Goal: Transaction & Acquisition: Purchase product/service

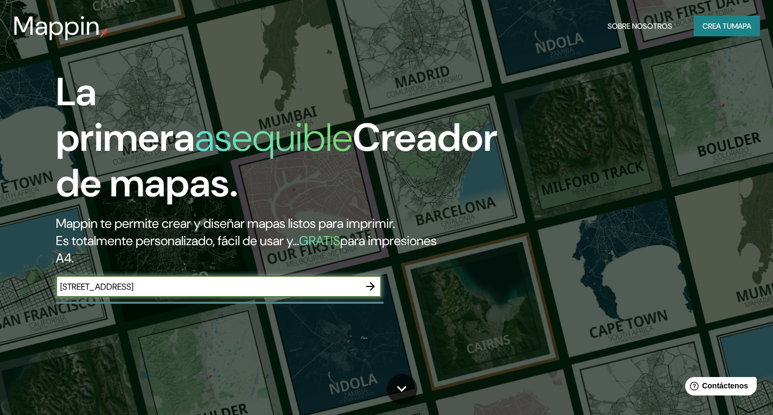
type input "[STREET_ADDRESS]"
click at [374, 285] on icon "button" at bounding box center [370, 286] width 9 height 9
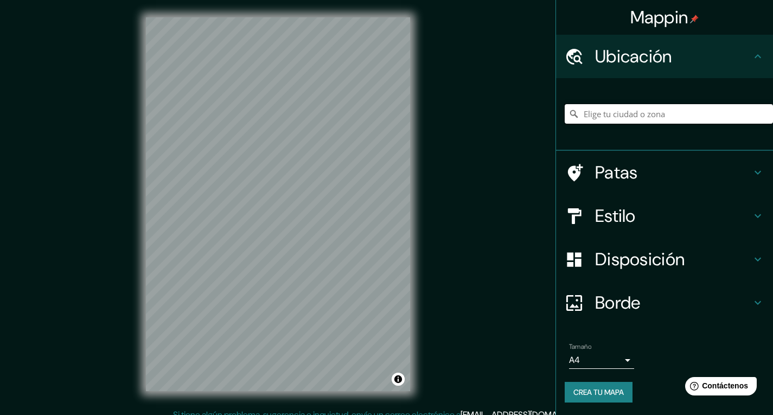
click at [620, 117] on input "Elige tu ciudad o zona" at bounding box center [669, 114] width 208 height 20
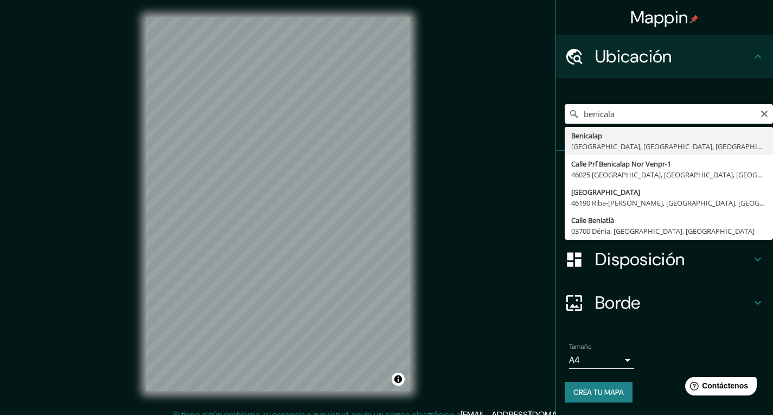
type input "[GEOGRAPHIC_DATA], [GEOGRAPHIC_DATA], [GEOGRAPHIC_DATA], [GEOGRAPHIC_DATA]"
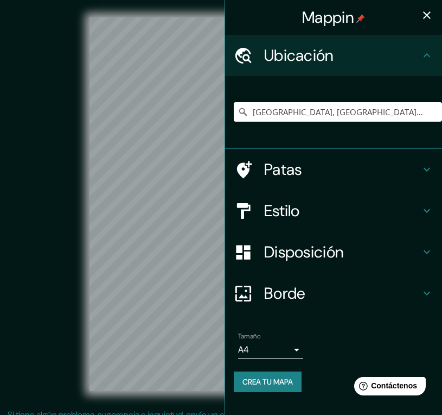
click at [428, 20] on icon "button" at bounding box center [426, 15] width 13 height 13
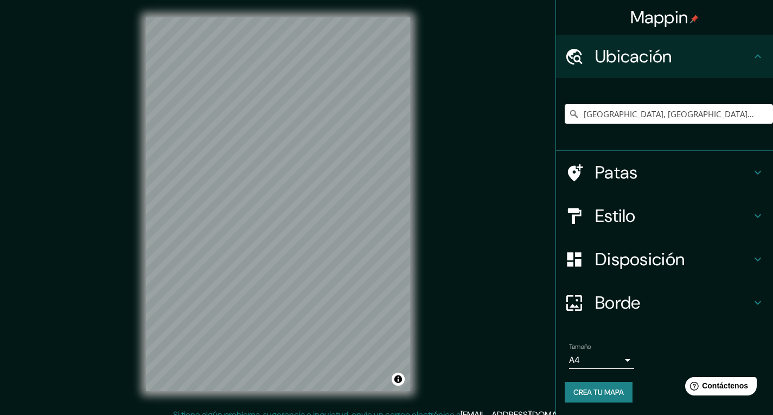
click at [617, 212] on font "Estilo" at bounding box center [615, 216] width 41 height 23
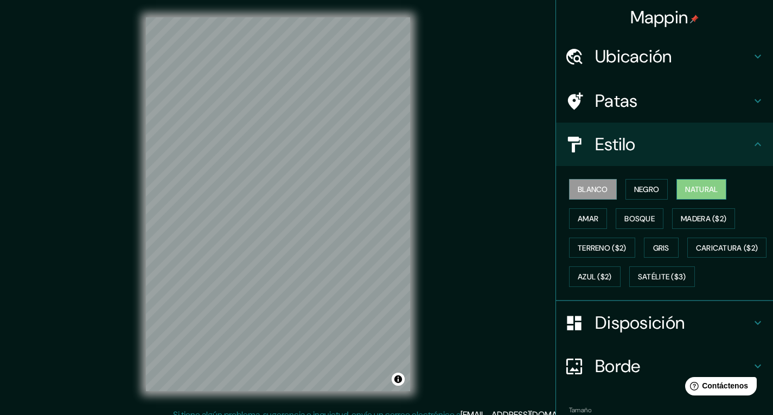
click at [685, 189] on font "Natural" at bounding box center [701, 189] width 33 height 10
click at [583, 216] on font "Amar" at bounding box center [588, 219] width 21 height 10
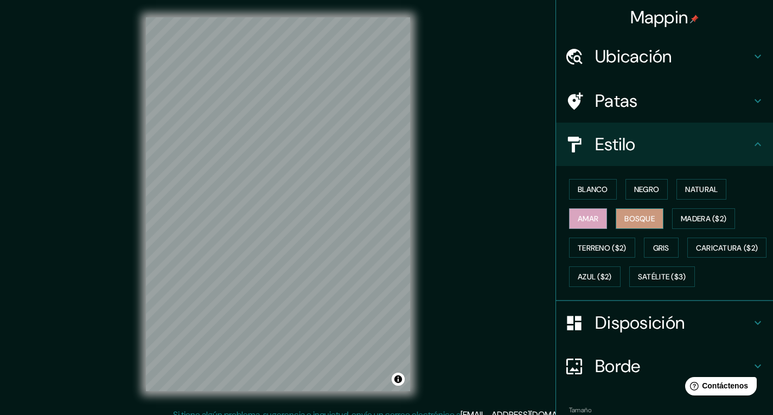
click at [624, 216] on font "Bosque" at bounding box center [639, 219] width 30 height 10
click at [681, 215] on font "Madera ($2)" at bounding box center [704, 219] width 46 height 10
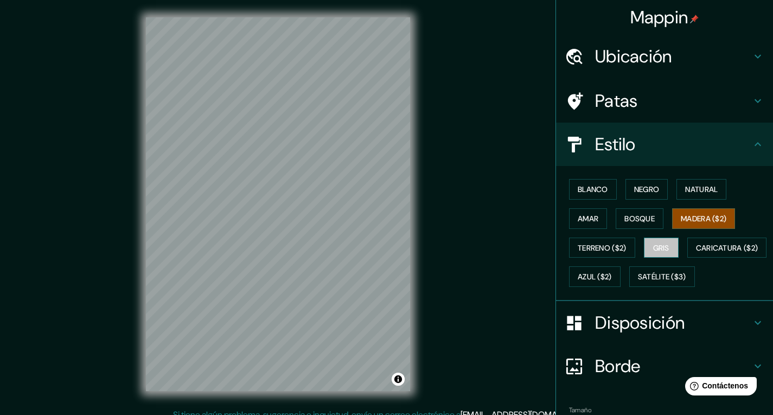
click at [655, 241] on font "Gris" at bounding box center [661, 248] width 16 height 14
click at [699, 183] on font "Natural" at bounding box center [701, 189] width 33 height 14
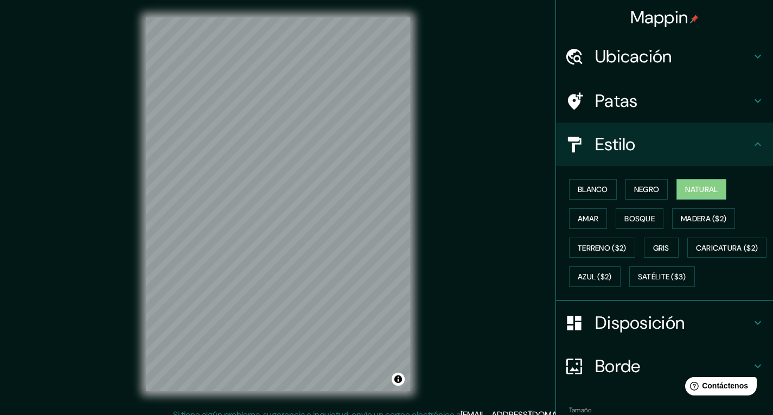
click at [623, 334] on font "Disposición" at bounding box center [640, 322] width 90 height 23
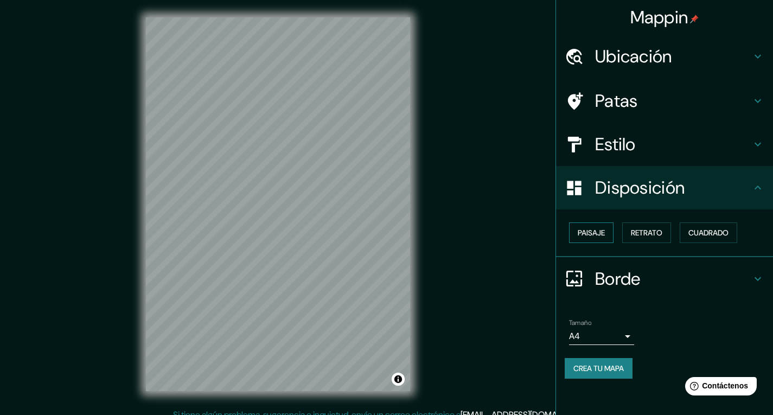
click at [595, 232] on font "Paisaje" at bounding box center [591, 233] width 27 height 10
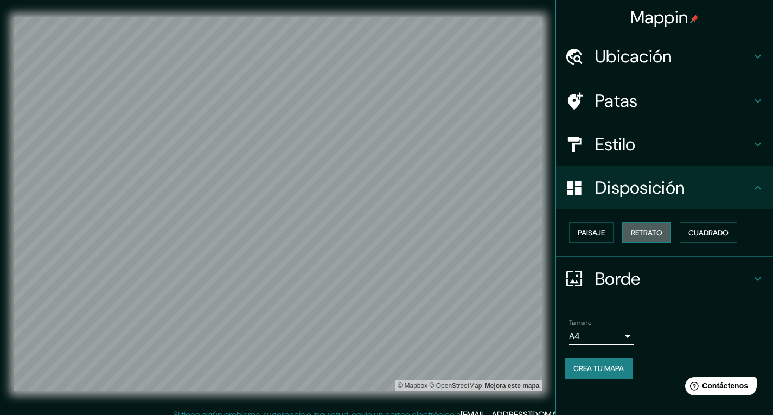
click at [655, 230] on font "Retrato" at bounding box center [646, 233] width 31 height 10
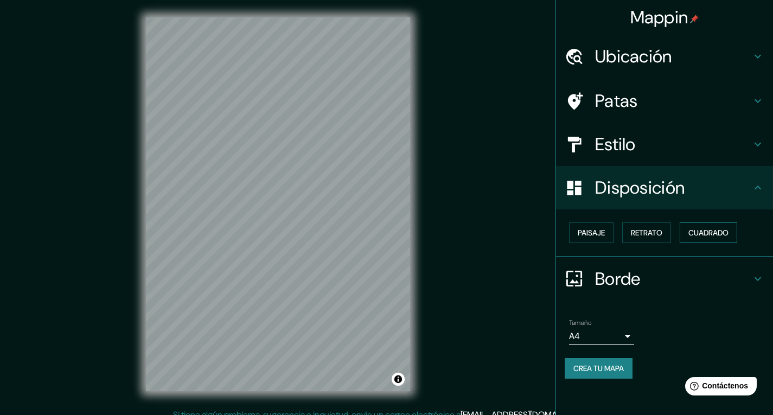
click at [700, 226] on font "Cuadrado" at bounding box center [708, 233] width 40 height 14
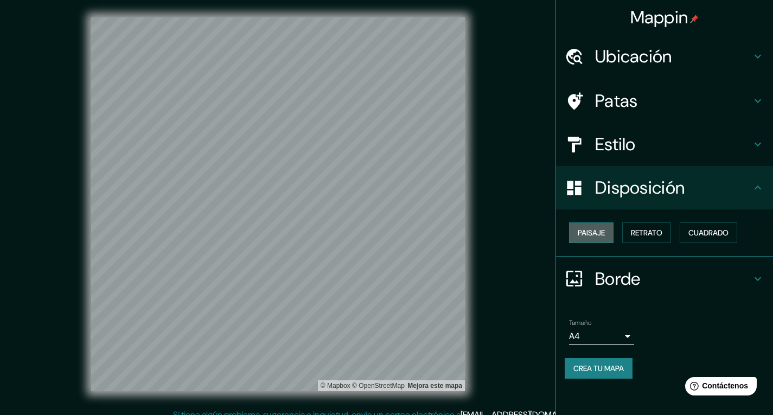
click at [595, 233] on font "Paisaje" at bounding box center [591, 233] width 27 height 10
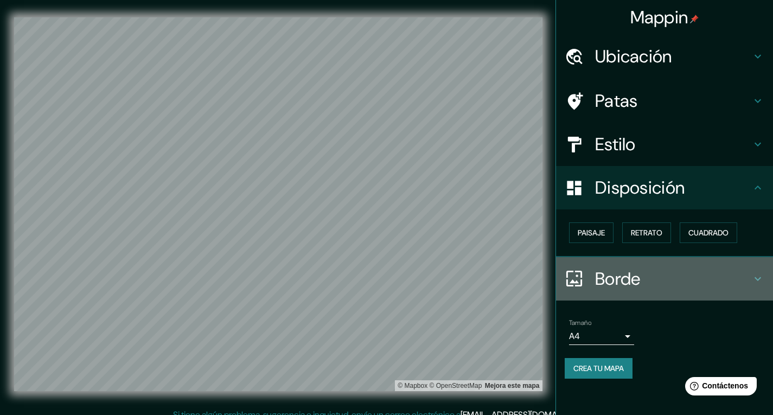
click at [667, 267] on div "Borde" at bounding box center [664, 278] width 217 height 43
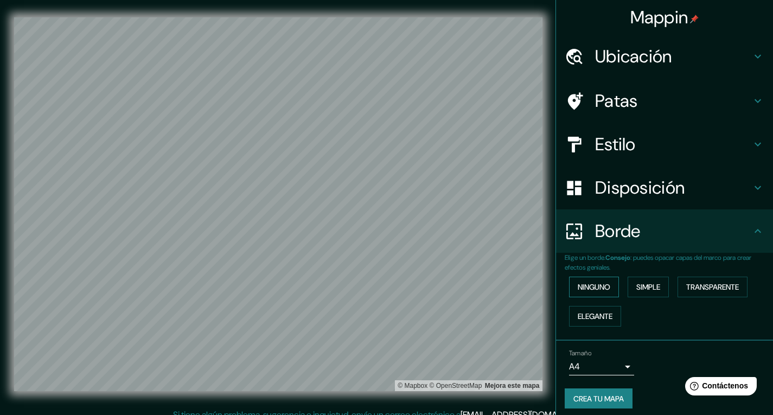
click at [597, 290] on font "Ninguno" at bounding box center [594, 287] width 33 height 10
click at [644, 283] on font "Simple" at bounding box center [648, 287] width 24 height 10
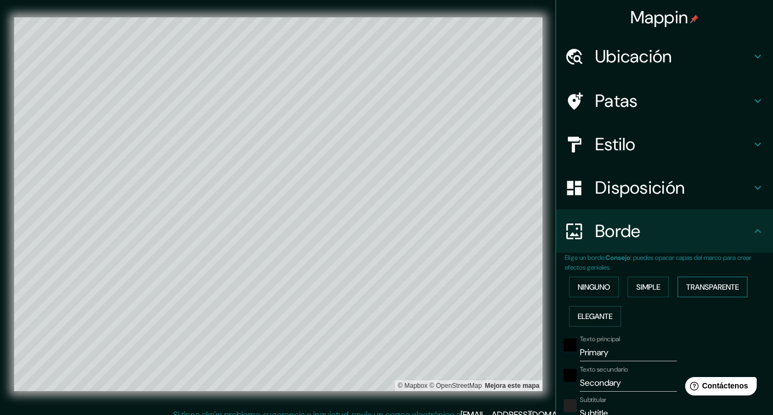
click at [694, 285] on font "Transparente" at bounding box center [712, 287] width 53 height 10
click at [591, 312] on font "Elegante" at bounding box center [595, 316] width 35 height 10
click at [589, 290] on font "Ninguno" at bounding box center [594, 287] width 33 height 10
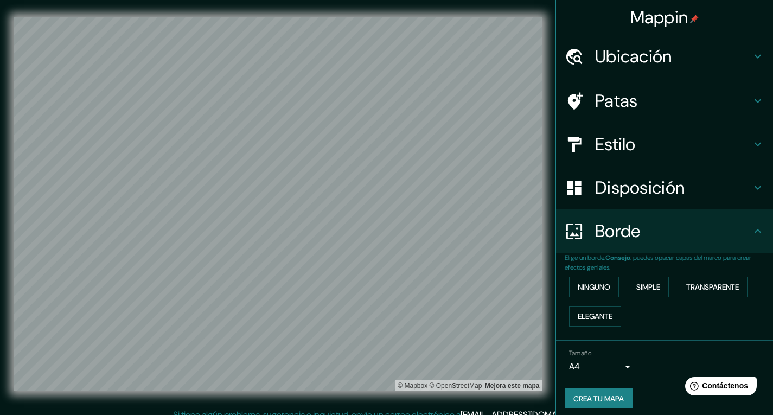
scroll to position [7, 0]
